Goal: Task Accomplishment & Management: Complete application form

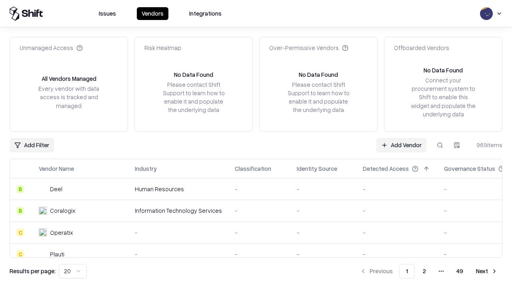
click at [402, 145] on link "Add Vendor" at bounding box center [402, 145] width 50 height 14
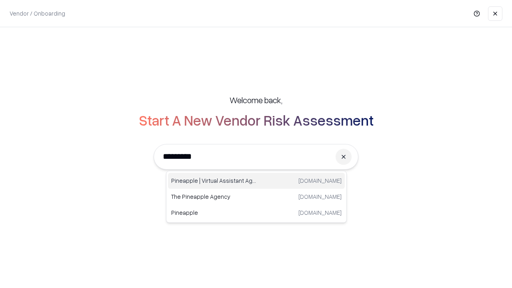
click at [257, 181] on div "Pineapple | Virtual Assistant Agency [DOMAIN_NAME]" at bounding box center [256, 181] width 177 height 16
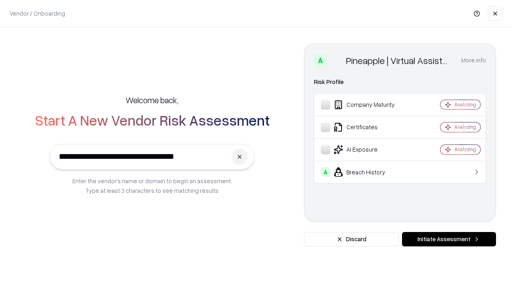
type input "**********"
click at [449, 239] on button "Initiate Assessment" at bounding box center [449, 239] width 94 height 14
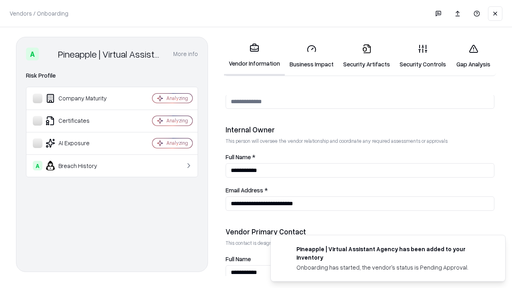
scroll to position [415, 0]
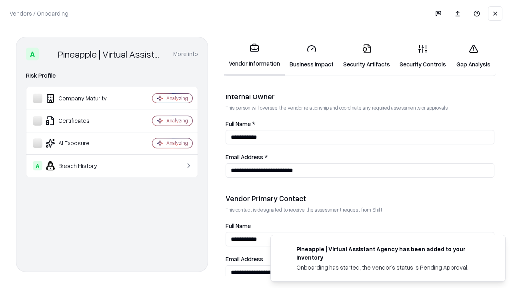
click at [367, 56] on link "Security Artifacts" at bounding box center [367, 56] width 56 height 37
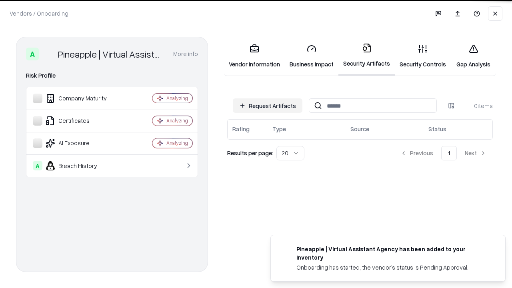
click at [268, 105] on button "Request Artifacts" at bounding box center [268, 105] width 70 height 14
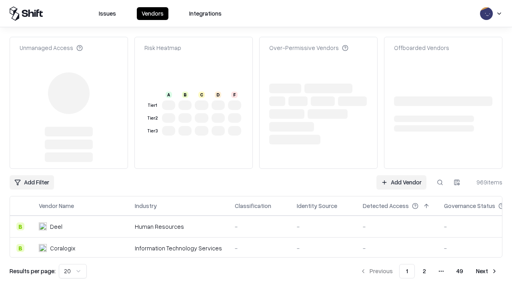
click at [402, 175] on link "Add Vendor" at bounding box center [402, 182] width 50 height 14
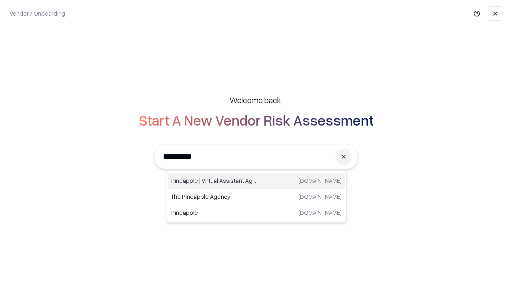
click at [257, 181] on div "Pineapple | Virtual Assistant Agency [DOMAIN_NAME]" at bounding box center [256, 181] width 177 height 16
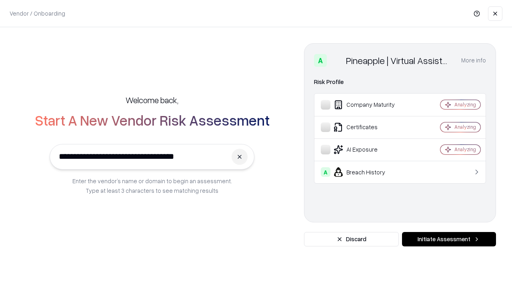
type input "**********"
click at [449, 239] on button "Initiate Assessment" at bounding box center [449, 239] width 94 height 14
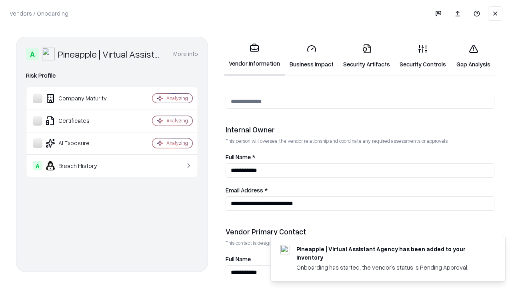
scroll to position [415, 0]
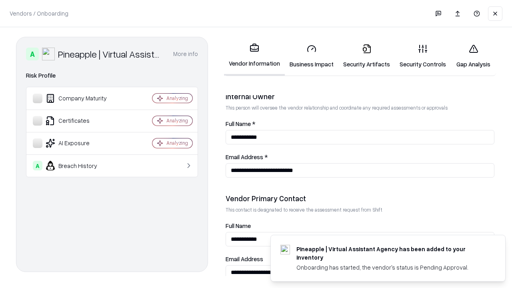
click at [474, 56] on link "Gap Analysis" at bounding box center [473, 56] width 45 height 37
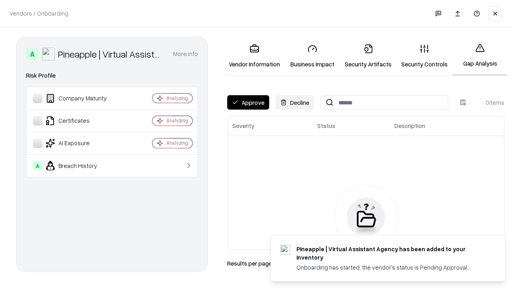
click at [248, 102] on button "Approve" at bounding box center [248, 102] width 42 height 14
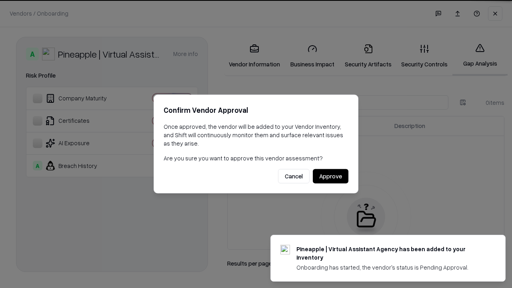
click at [331, 176] on button "Approve" at bounding box center [331, 176] width 36 height 14
